Goal: Information Seeking & Learning: Check status

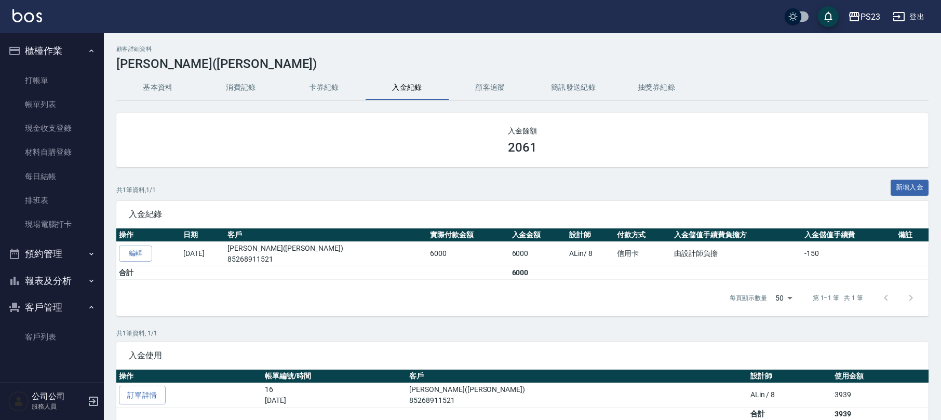
click at [57, 286] on button "報表及分析" at bounding box center [52, 281] width 96 height 27
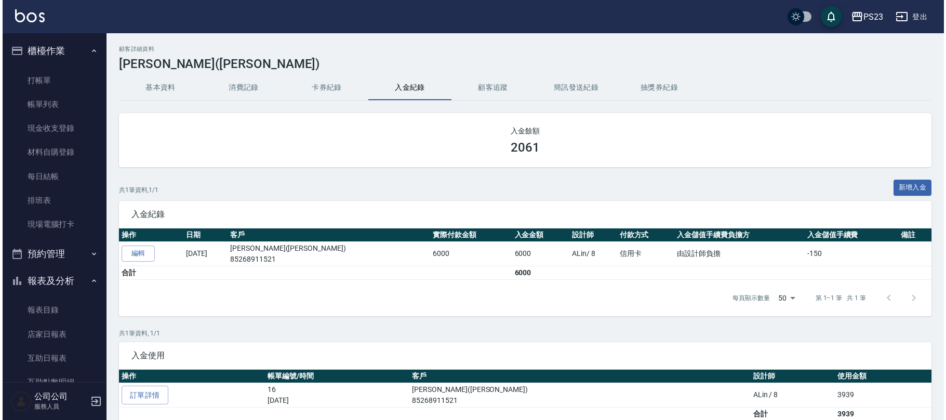
scroll to position [184, 0]
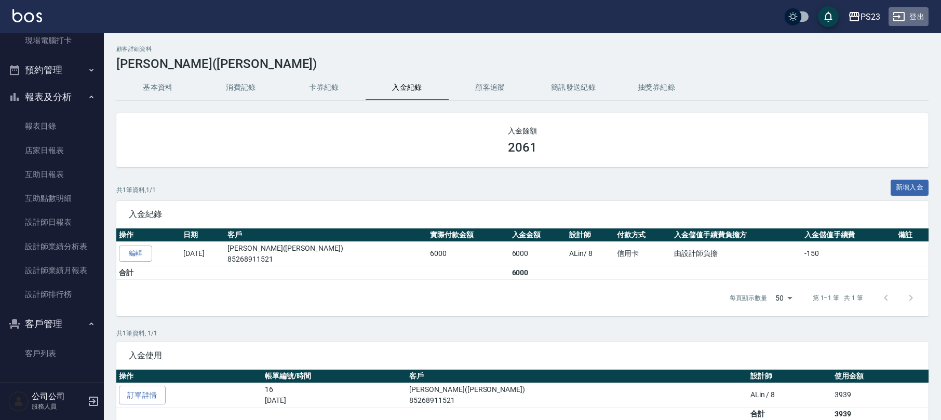
click at [906, 7] on button "登出" at bounding box center [909, 16] width 40 height 19
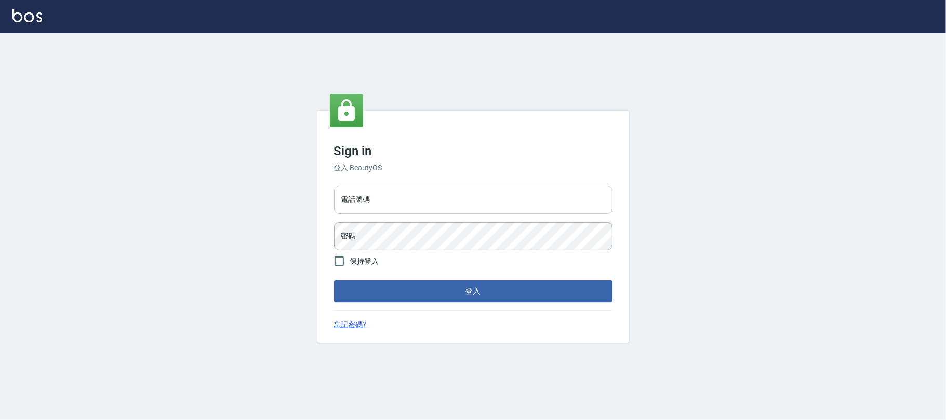
click at [418, 210] on input "電話號碼" at bounding box center [473, 200] width 278 height 28
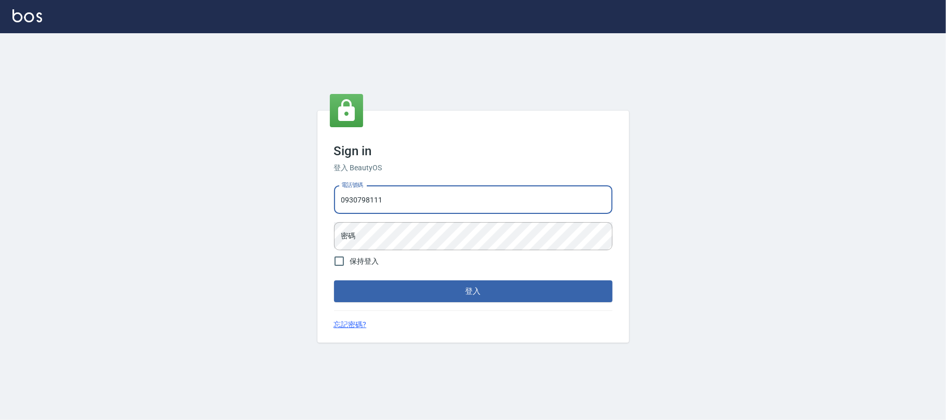
type input "0930798111"
click at [375, 254] on label "保持登入" at bounding box center [353, 261] width 51 height 22
click at [350, 254] on input "保持登入" at bounding box center [339, 261] width 22 height 22
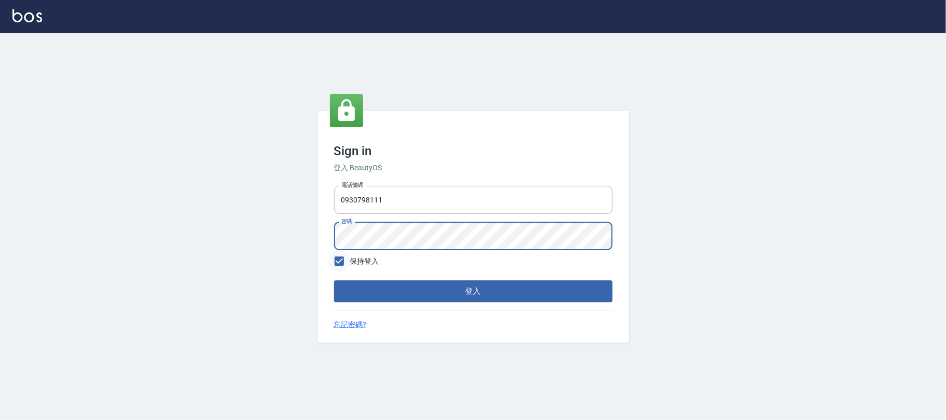
click at [345, 258] on input "保持登入" at bounding box center [339, 261] width 22 height 22
checkbox input "false"
click at [410, 292] on button "登入" at bounding box center [473, 292] width 278 height 22
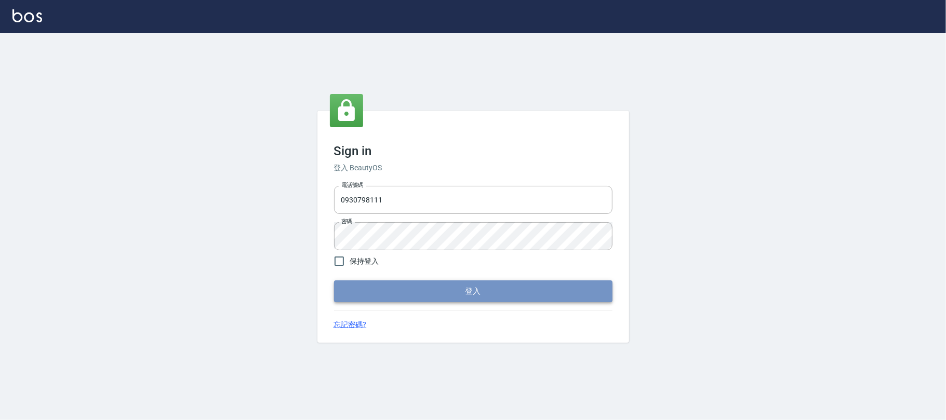
click at [405, 283] on button "登入" at bounding box center [473, 292] width 278 height 22
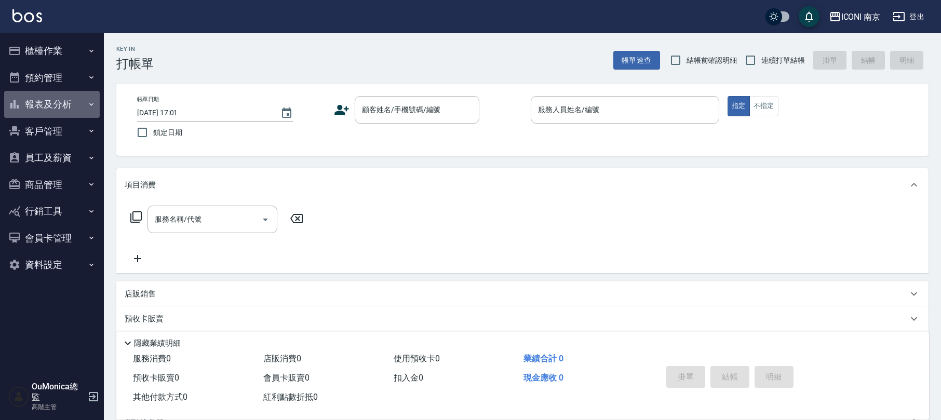
click at [73, 101] on button "報表及分析" at bounding box center [52, 104] width 96 height 27
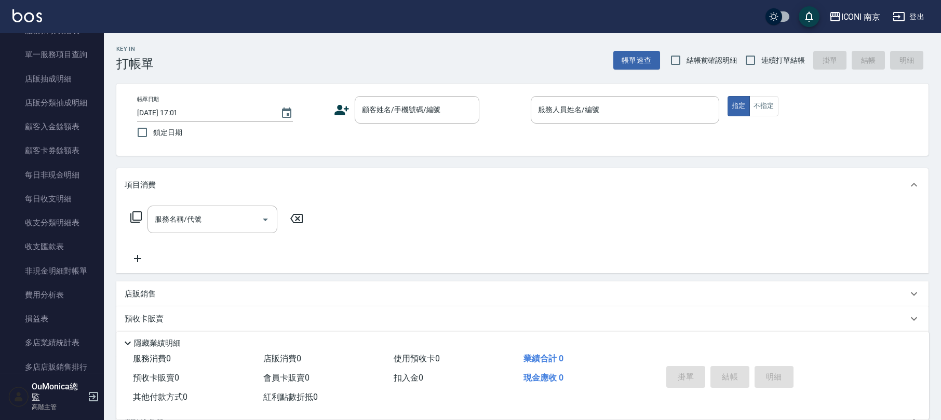
scroll to position [731, 0]
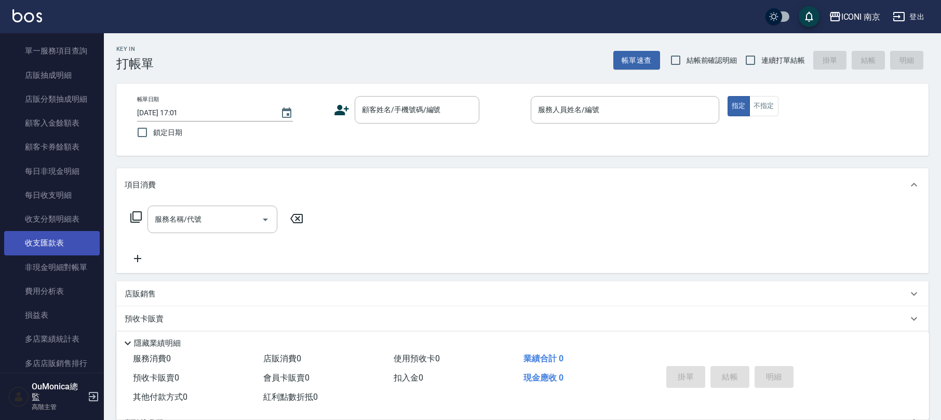
click at [33, 237] on link "收支匯款表" at bounding box center [52, 243] width 96 height 24
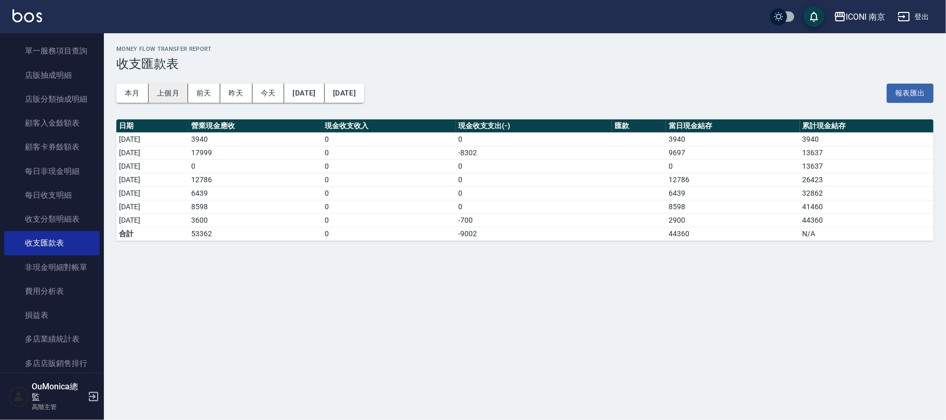
click at [162, 89] on button "上個月" at bounding box center [168, 93] width 39 height 19
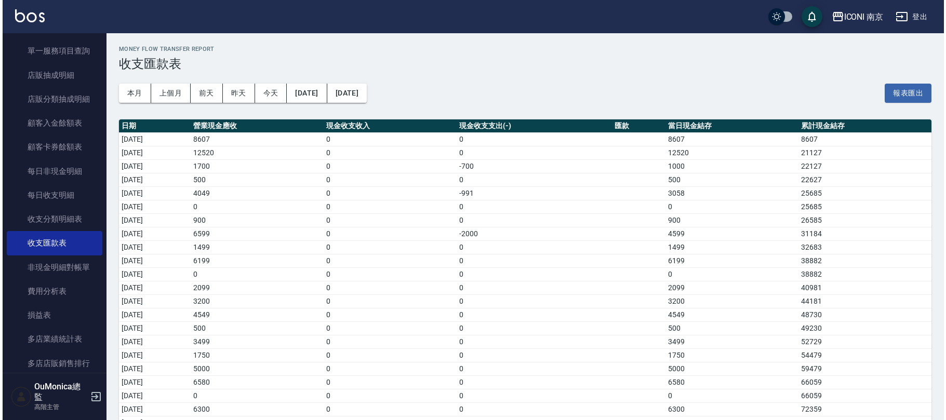
scroll to position [163, 0]
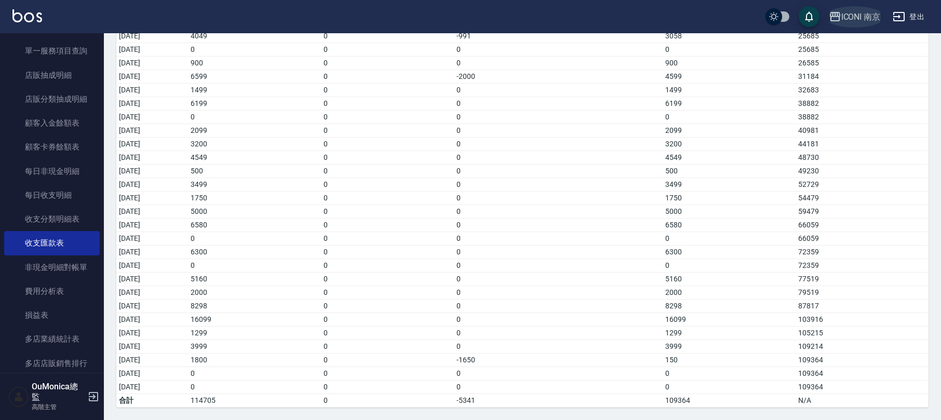
click at [859, 17] on div "ICONI 南京" at bounding box center [861, 16] width 39 height 13
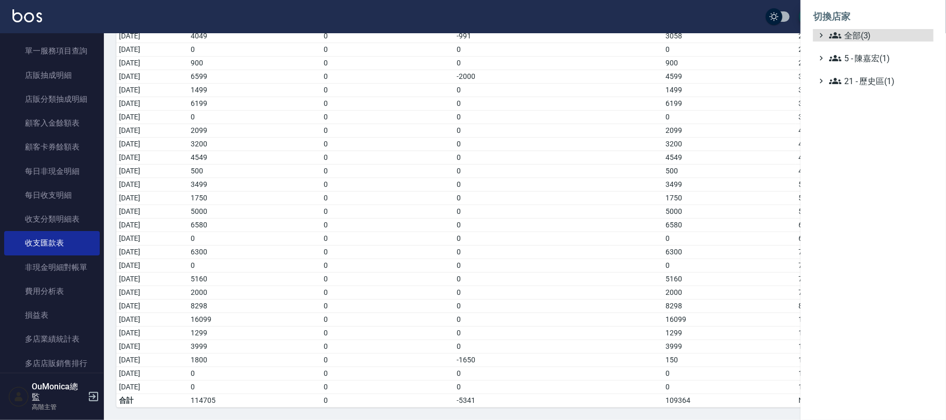
click at [868, 50] on ul "全部(3) 5 - 陳嘉宏(1) 21 - 歷史區(1)" at bounding box center [873, 58] width 121 height 58
click at [867, 55] on span "5 - 陳嘉宏(1)" at bounding box center [879, 58] width 100 height 12
click at [865, 72] on span "5.02 - 歐芷辰(2)" at bounding box center [885, 70] width 90 height 12
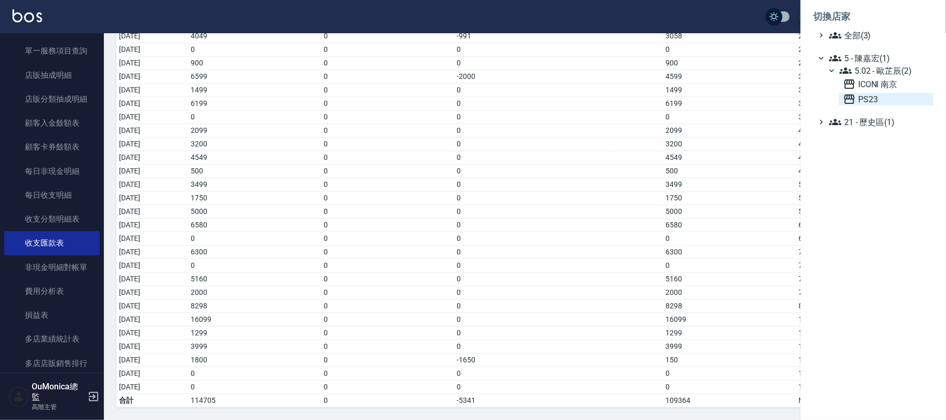
click at [873, 94] on span "PS23" at bounding box center [886, 99] width 86 height 12
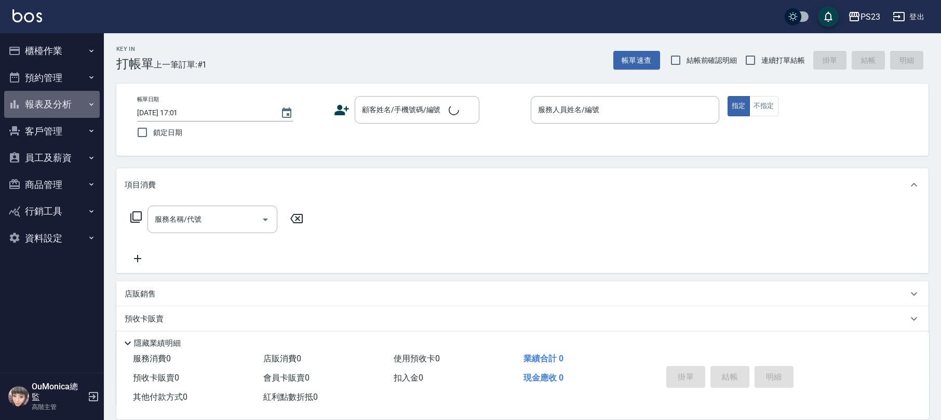
click at [88, 100] on icon "button" at bounding box center [91, 104] width 8 height 8
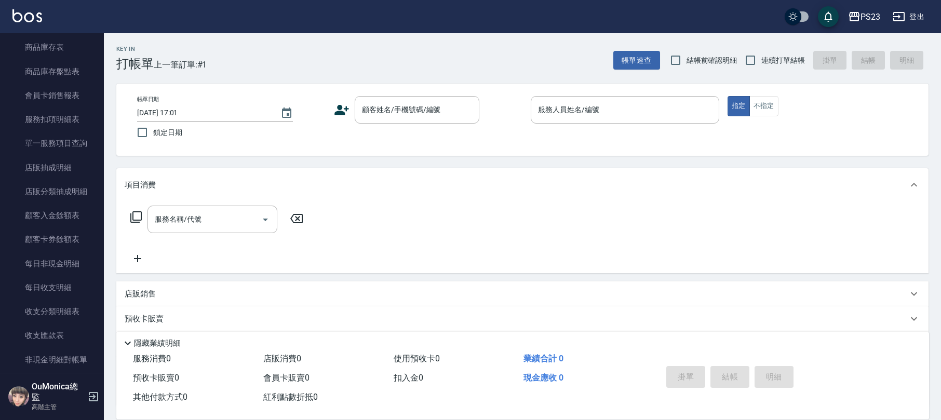
scroll to position [655, 0]
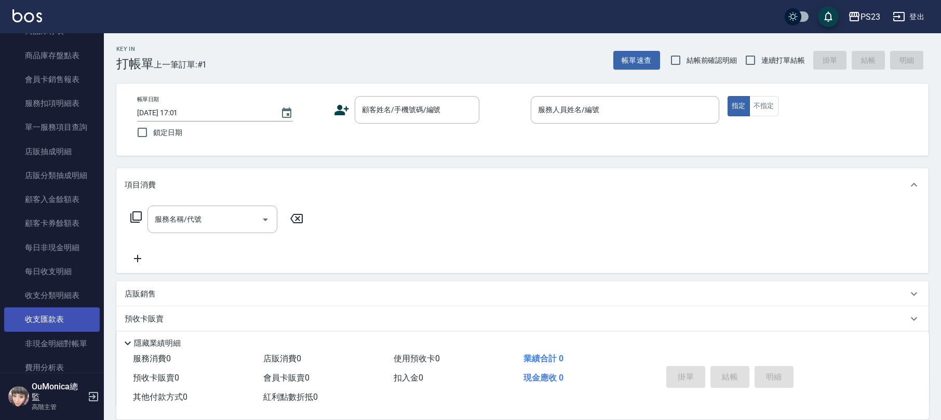
click at [65, 312] on link "收支匯款表" at bounding box center [52, 320] width 96 height 24
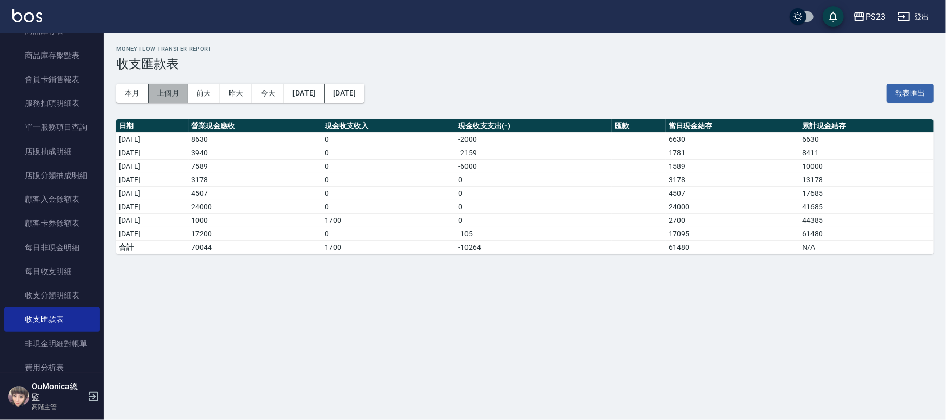
click at [169, 86] on button "上個月" at bounding box center [168, 93] width 39 height 19
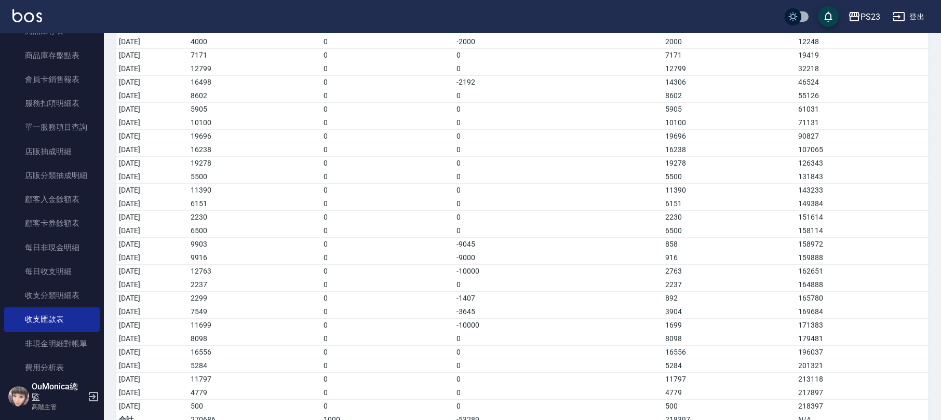
scroll to position [163, 0]
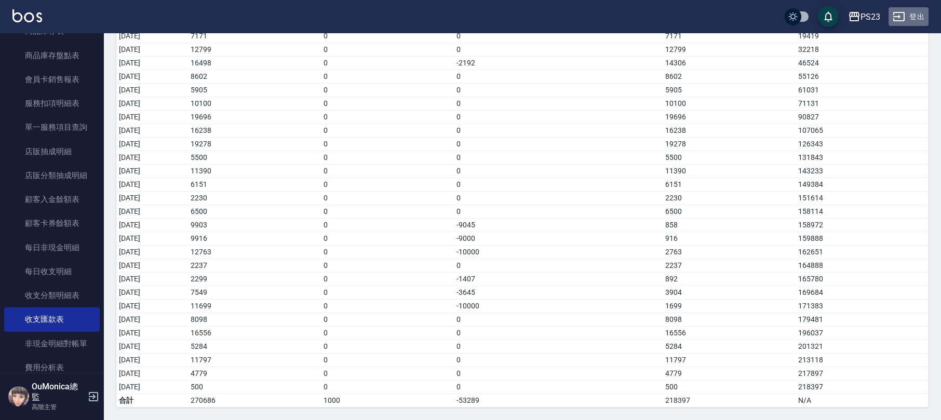
click at [917, 13] on button "登出" at bounding box center [909, 16] width 40 height 19
